Goal: Task Accomplishment & Management: Use online tool/utility

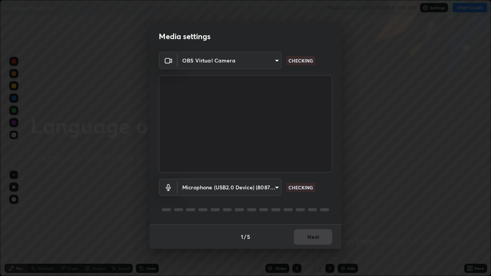
scroll to position [276, 491]
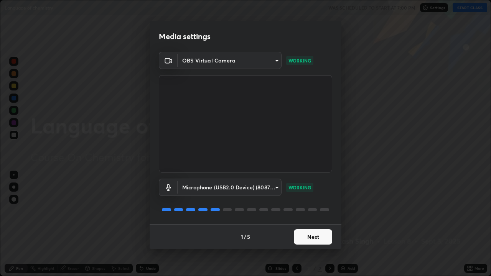
click at [311, 224] on button "Next" at bounding box center [313, 237] width 38 height 15
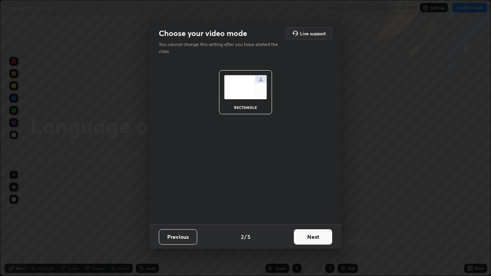
click at [307, 224] on button "Next" at bounding box center [313, 237] width 38 height 15
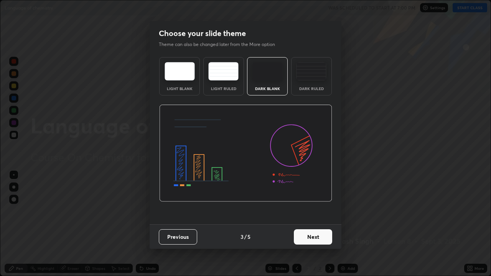
click at [306, 224] on button "Next" at bounding box center [313, 237] width 38 height 15
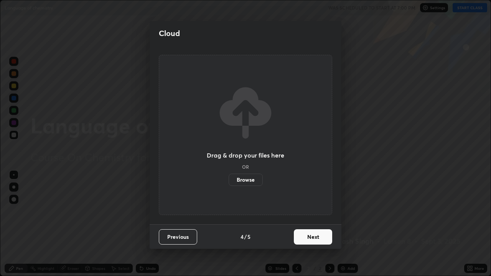
click at [306, 224] on button "Next" at bounding box center [313, 237] width 38 height 15
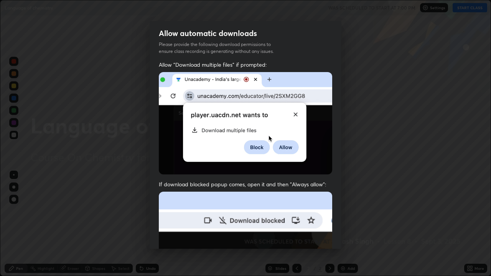
click at [307, 224] on img at bounding box center [246, 276] width 174 height 168
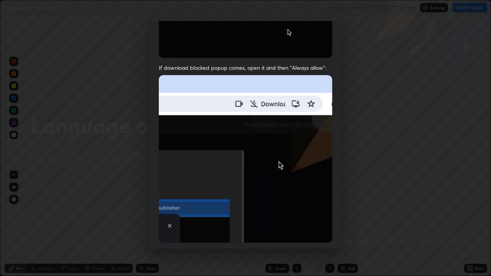
scroll to position [156, 0]
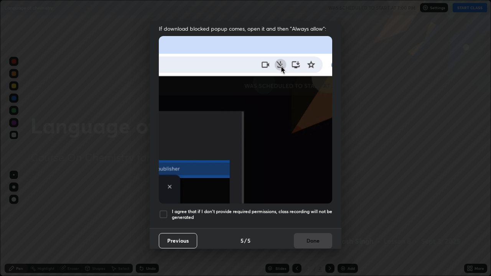
click at [163, 211] on div at bounding box center [163, 214] width 9 height 9
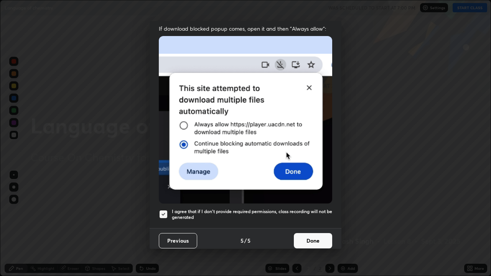
click at [306, 224] on button "Done" at bounding box center [313, 240] width 38 height 15
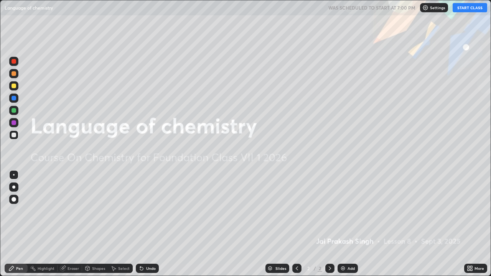
click at [468, 9] on button "START CLASS" at bounding box center [470, 7] width 35 height 9
click at [326, 224] on div at bounding box center [330, 268] width 9 height 9
click at [342, 224] on img at bounding box center [343, 269] width 6 height 6
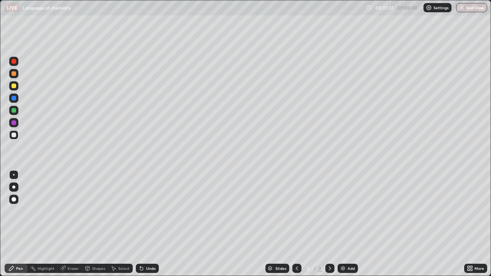
click at [71, 224] on div "Eraser" at bounding box center [74, 269] width 12 height 4
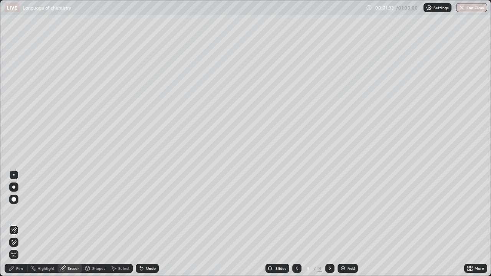
click at [21, 224] on div "Pen" at bounding box center [16, 268] width 23 height 9
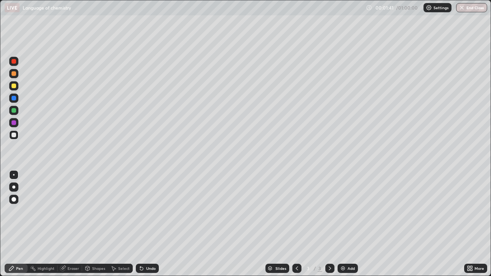
click at [66, 224] on div "Eraser" at bounding box center [70, 268] width 25 height 9
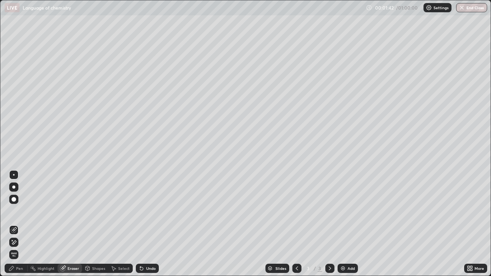
click at [17, 224] on div "Pen" at bounding box center [16, 268] width 23 height 9
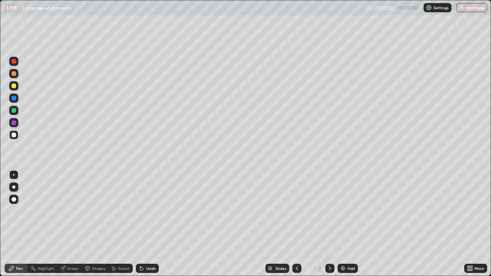
click at [12, 87] on div at bounding box center [14, 86] width 5 height 5
click at [91, 224] on div "Shapes" at bounding box center [95, 268] width 26 height 9
click at [70, 224] on div "Eraser" at bounding box center [74, 269] width 12 height 4
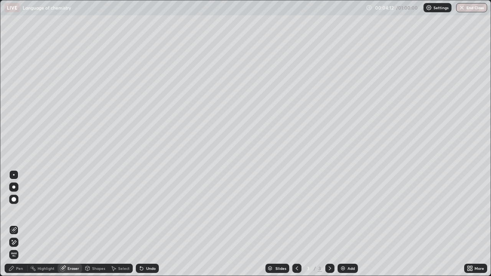
click at [22, 224] on div "Pen" at bounding box center [19, 269] width 7 height 4
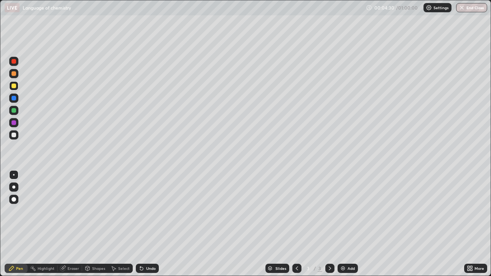
click at [15, 136] on div at bounding box center [14, 135] width 5 height 5
click at [348, 224] on div "Add" at bounding box center [351, 269] width 7 height 4
click at [342, 224] on img at bounding box center [343, 269] width 6 height 6
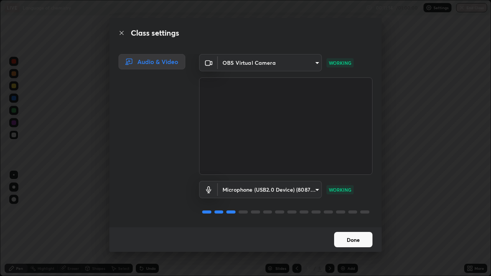
click at [348, 224] on button "Done" at bounding box center [353, 239] width 38 height 15
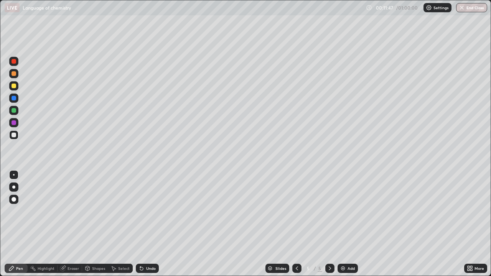
click at [296, 224] on icon at bounding box center [297, 269] width 6 height 6
click at [16, 86] on div at bounding box center [14, 86] width 5 height 5
click at [329, 224] on icon at bounding box center [330, 269] width 6 height 6
click at [74, 224] on div "Eraser" at bounding box center [74, 269] width 12 height 4
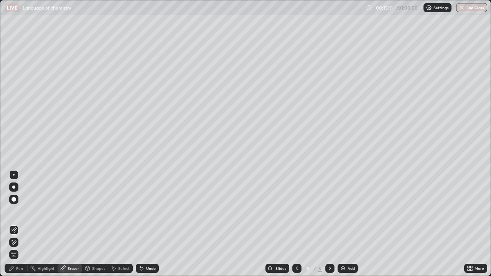
click at [19, 224] on div "Pen" at bounding box center [19, 269] width 7 height 4
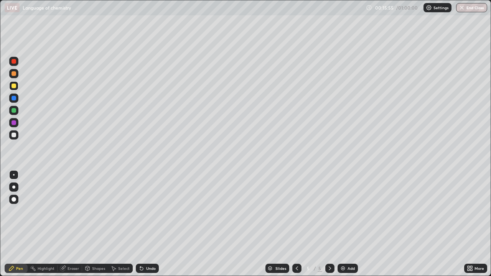
click at [296, 224] on icon at bounding box center [297, 269] width 6 height 6
click at [326, 224] on div at bounding box center [330, 268] width 9 height 9
click at [296, 224] on icon at bounding box center [297, 269] width 6 height 6
click at [329, 224] on icon at bounding box center [330, 269] width 6 height 6
click at [296, 224] on icon at bounding box center [297, 269] width 6 height 6
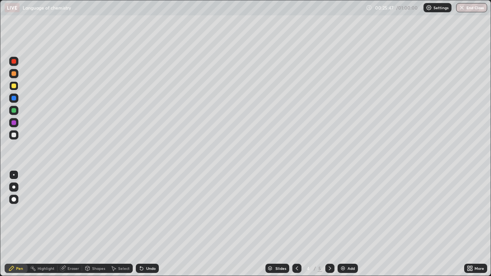
click at [331, 224] on icon at bounding box center [330, 269] width 6 height 6
click at [71, 224] on div "Eraser" at bounding box center [74, 269] width 12 height 4
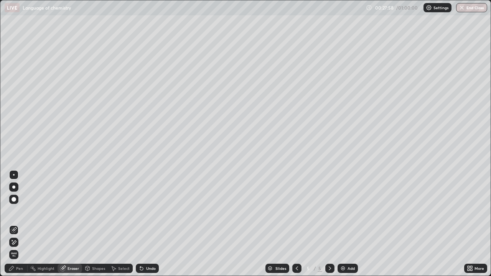
click at [14, 224] on icon at bounding box center [11, 269] width 6 height 6
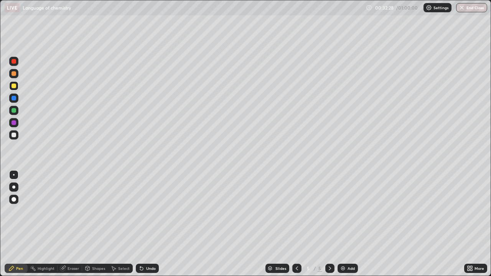
click at [66, 224] on div "Eraser" at bounding box center [70, 268] width 25 height 9
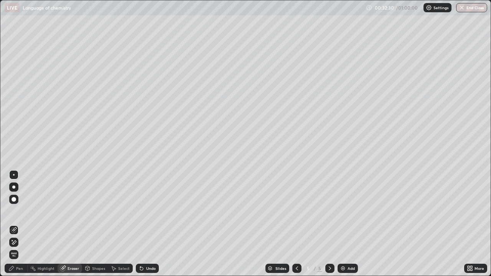
click at [14, 224] on icon at bounding box center [11, 269] width 6 height 6
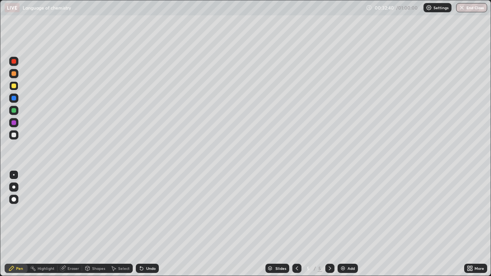
click at [348, 224] on div "Add" at bounding box center [351, 269] width 7 height 4
click at [293, 224] on div at bounding box center [297, 268] width 9 height 9
click at [328, 224] on div at bounding box center [330, 268] width 9 height 15
click at [68, 224] on div "Eraser" at bounding box center [74, 269] width 12 height 4
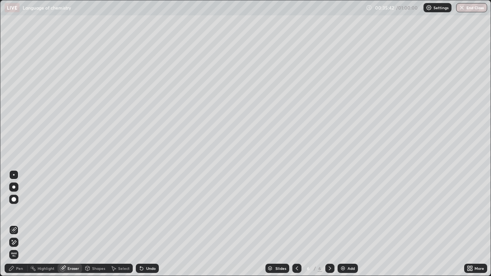
click at [18, 224] on div "Pen" at bounding box center [19, 269] width 7 height 4
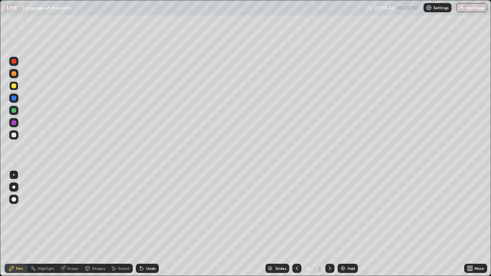
click at [299, 224] on div at bounding box center [297, 268] width 9 height 9
click at [329, 224] on div at bounding box center [330, 268] width 9 height 9
click at [350, 224] on div "Add" at bounding box center [348, 268] width 20 height 9
click at [298, 224] on icon at bounding box center [297, 269] width 6 height 6
click at [14, 134] on div at bounding box center [14, 135] width 5 height 5
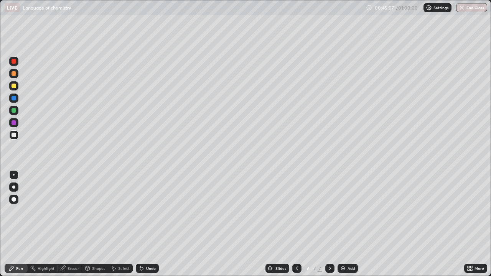
click at [329, 224] on icon at bounding box center [330, 269] width 6 height 6
click at [72, 224] on div "Eraser" at bounding box center [74, 269] width 12 height 4
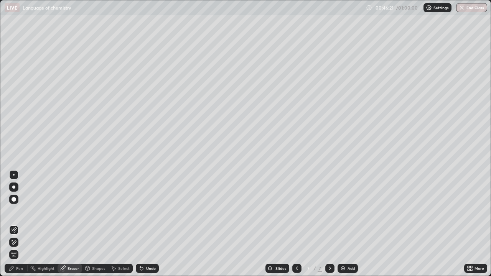
click at [17, 224] on div "Pen" at bounding box center [19, 269] width 7 height 4
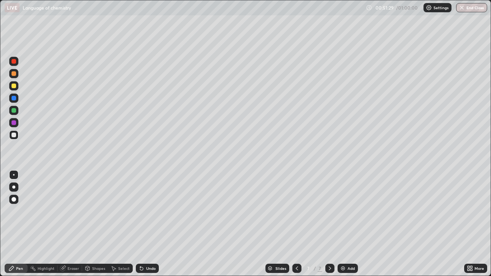
click at [329, 224] on icon at bounding box center [330, 269] width 6 height 6
click at [342, 224] on div "Add" at bounding box center [348, 268] width 20 height 9
click at [298, 224] on icon at bounding box center [297, 269] width 6 height 6
click at [296, 224] on icon at bounding box center [297, 269] width 2 height 4
click at [473, 6] on button "End Class" at bounding box center [472, 7] width 30 height 9
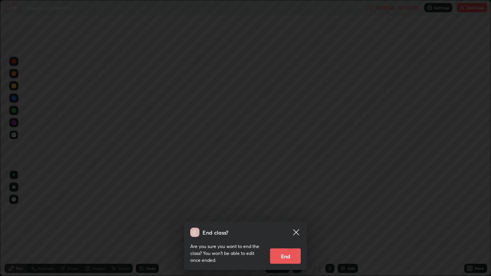
click at [291, 224] on button "End" at bounding box center [285, 256] width 31 height 15
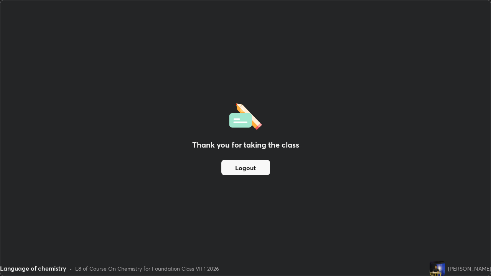
click at [258, 167] on button "Logout" at bounding box center [246, 167] width 49 height 15
